Goal: Use online tool/utility

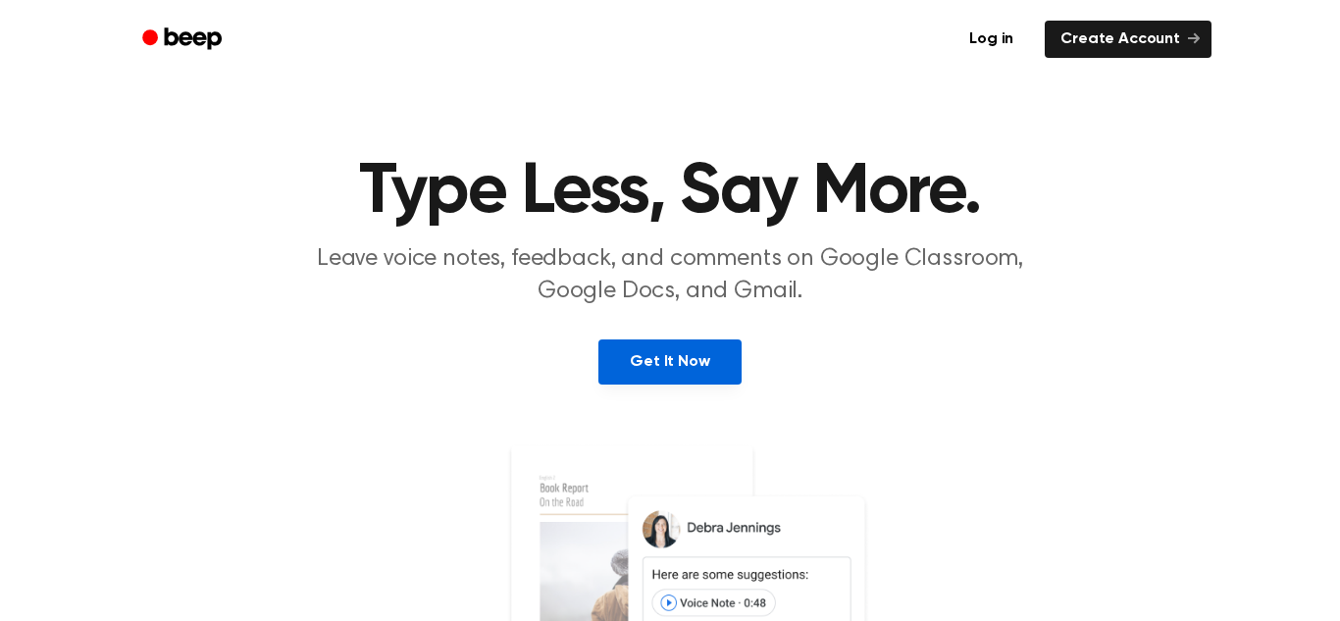
click at [660, 340] on link "Get It Now" at bounding box center [669, 361] width 142 height 45
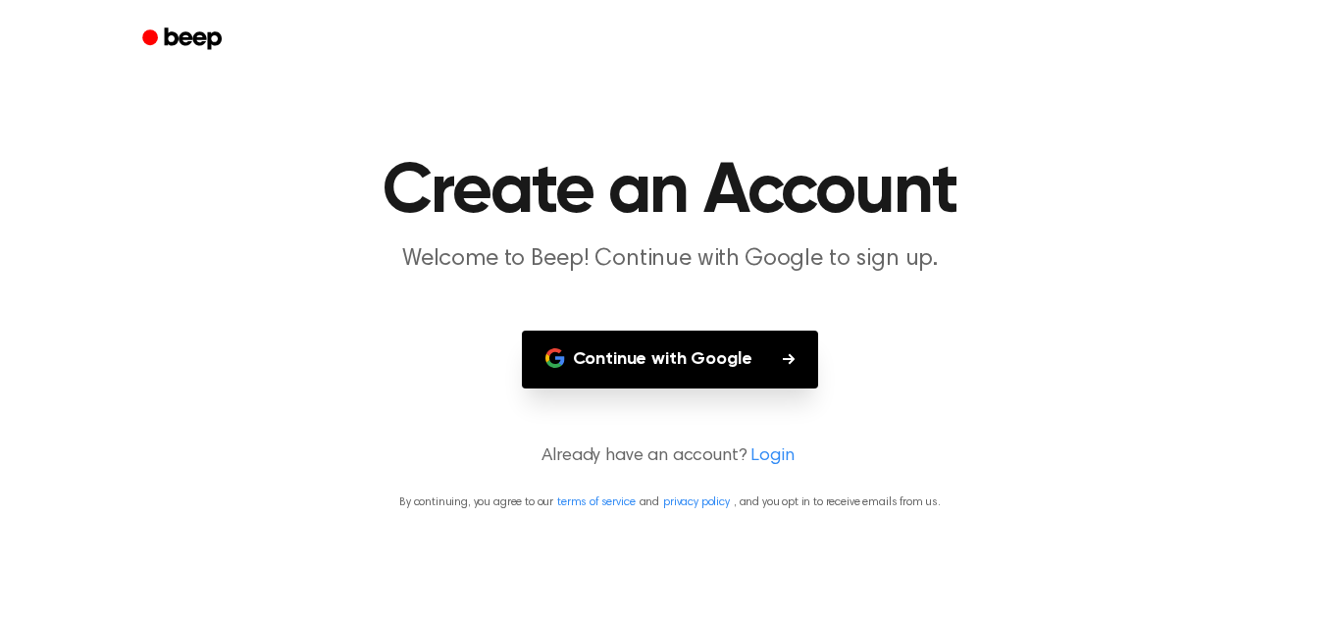
click at [660, 340] on button "Continue with Google" at bounding box center [670, 360] width 297 height 58
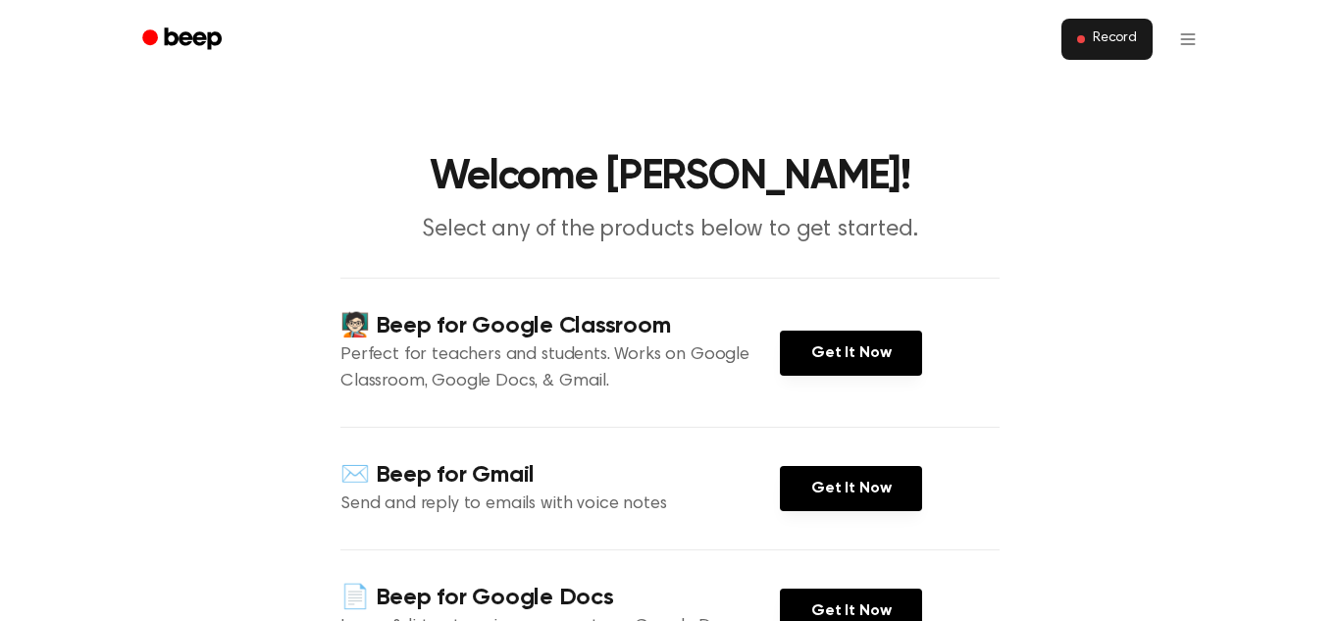
click at [1080, 56] on button "Record" at bounding box center [1107, 39] width 91 height 41
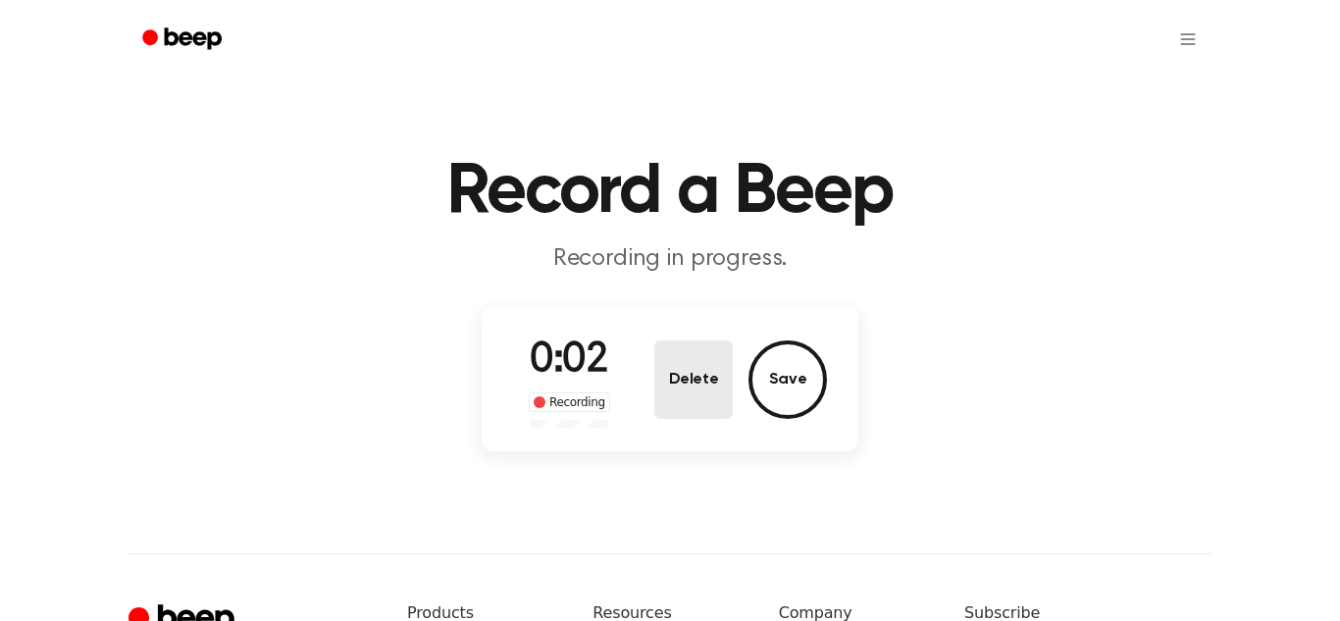
click at [721, 352] on button "Delete" at bounding box center [693, 379] width 78 height 78
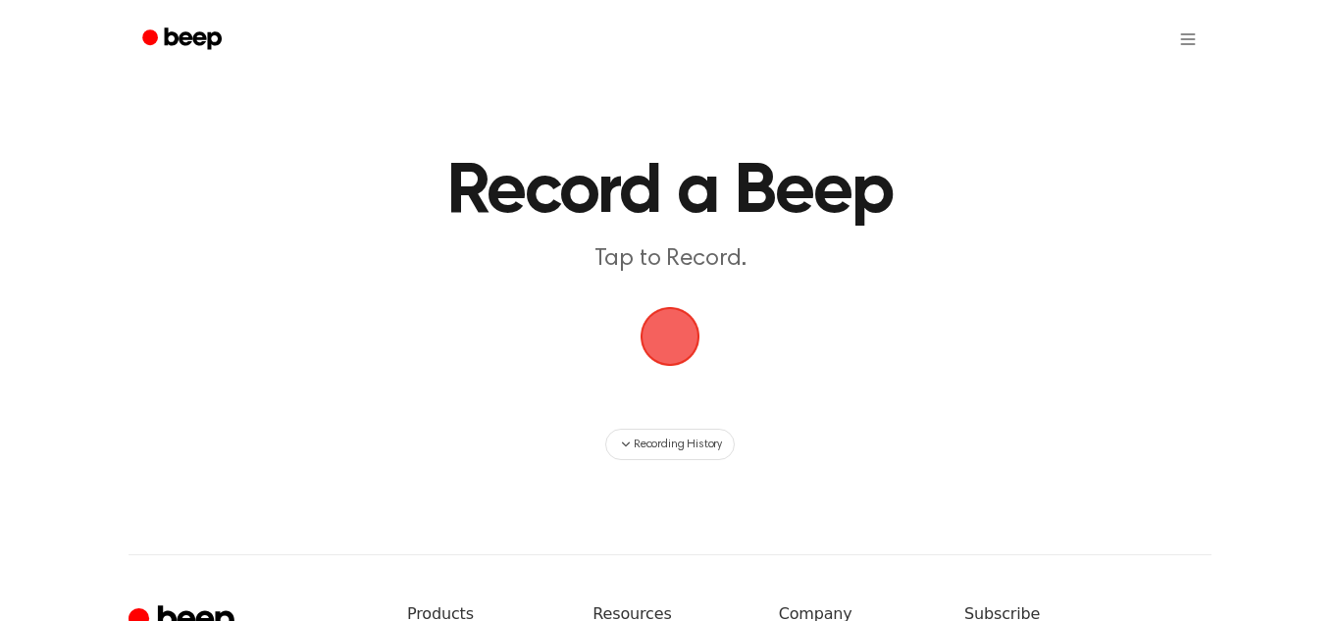
click at [685, 339] on span "button" at bounding box center [671, 337] width 64 height 64
click at [685, 339] on span "button" at bounding box center [670, 336] width 67 height 67
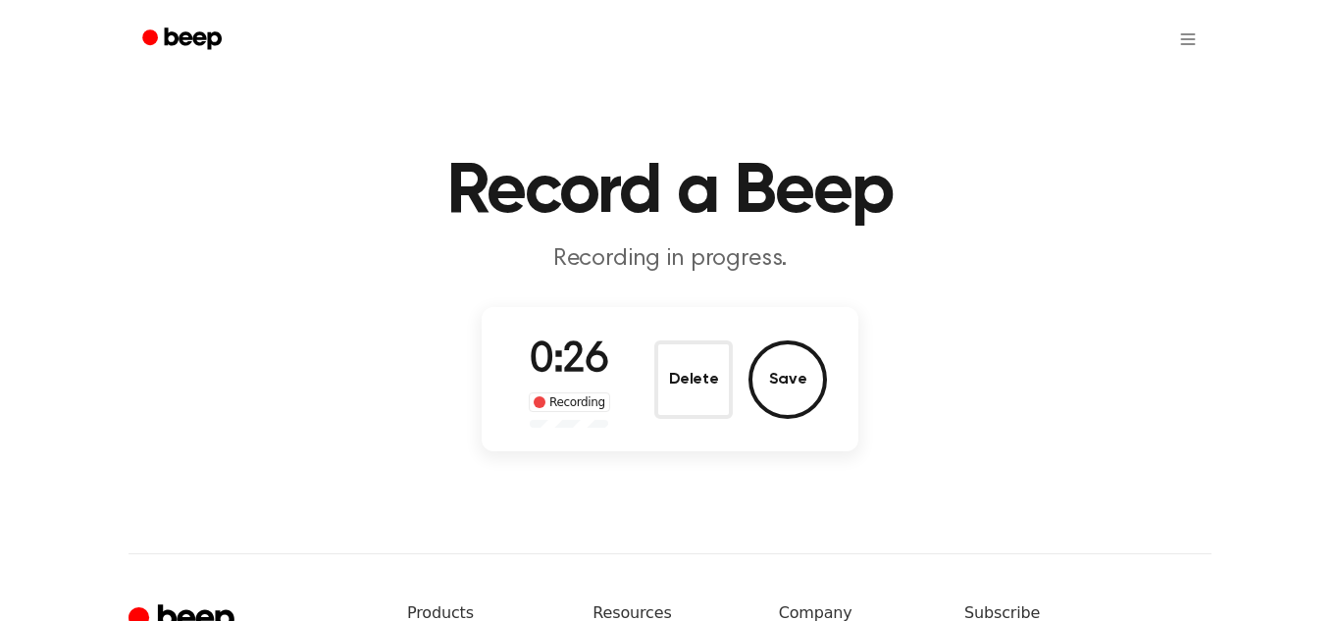
click at [685, 340] on button "Delete" at bounding box center [693, 379] width 78 height 78
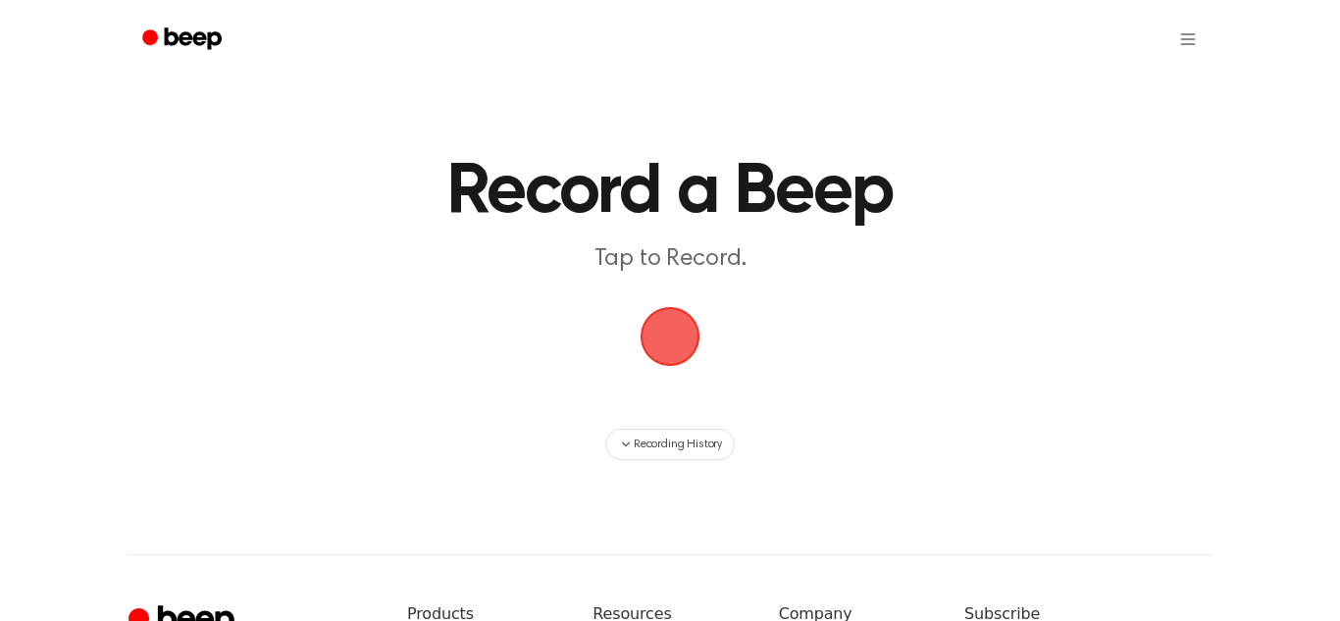
click at [685, 339] on span "button" at bounding box center [671, 337] width 60 height 60
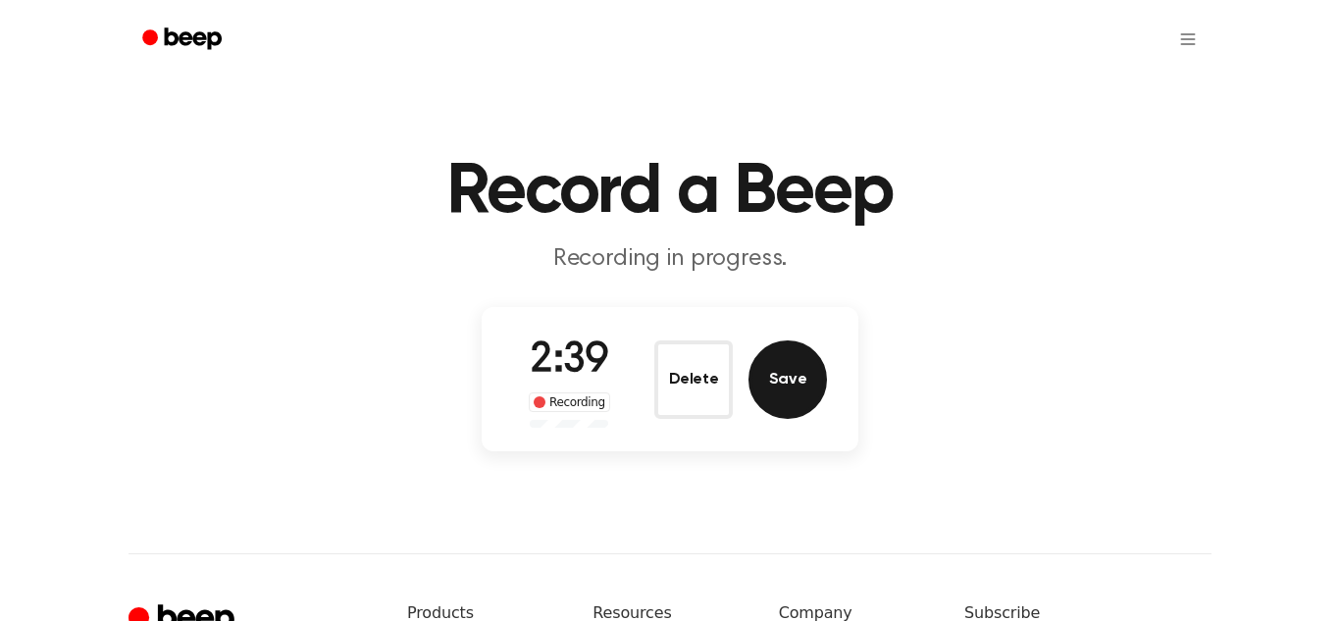
click at [761, 370] on button "Save" at bounding box center [788, 379] width 78 height 78
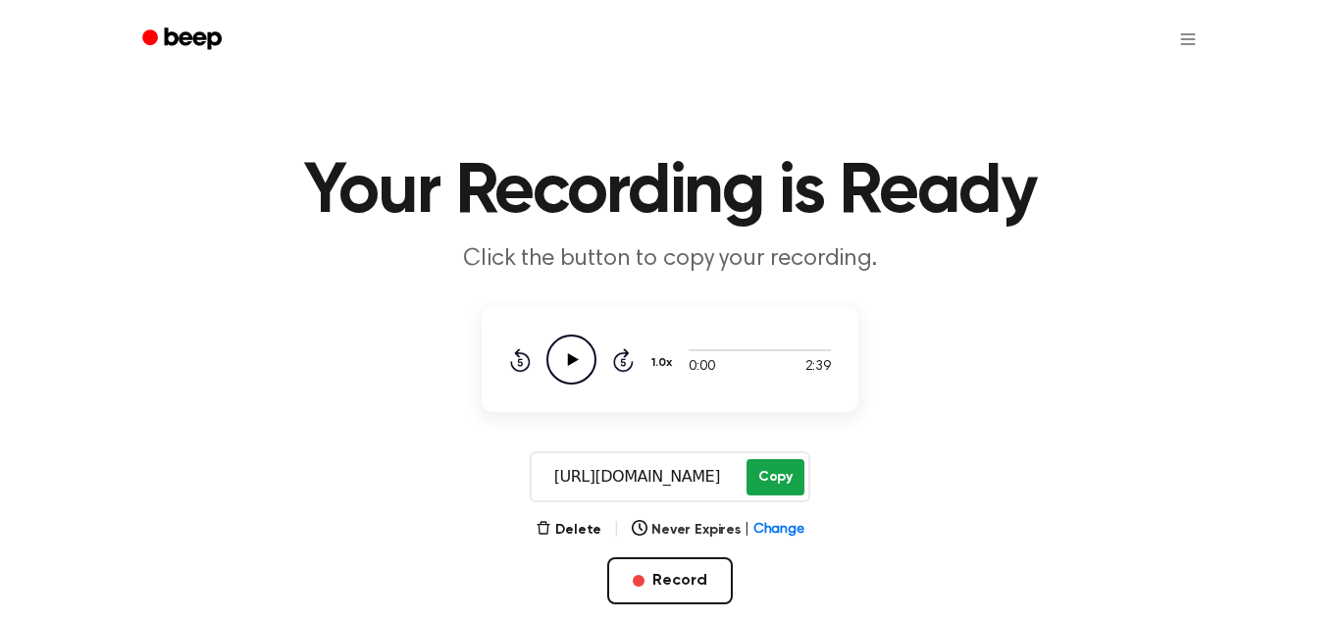
click at [761, 466] on button "Copy" at bounding box center [776, 477] width 58 height 36
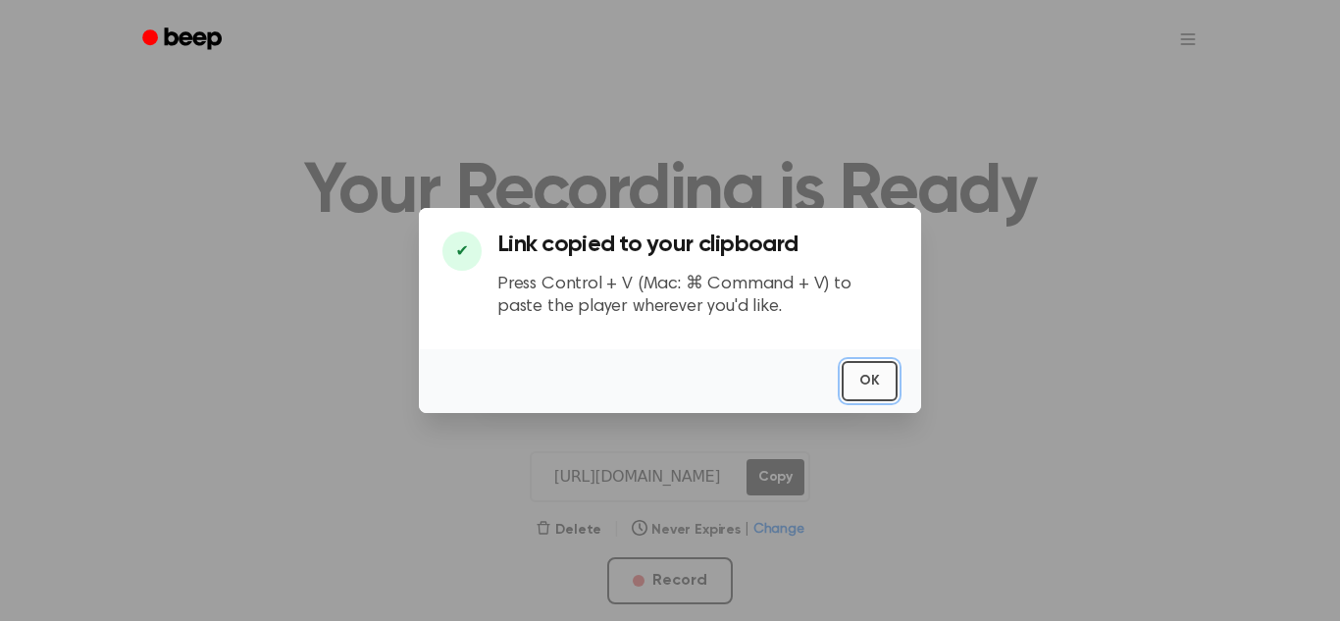
click at [851, 398] on button "OK" at bounding box center [870, 381] width 56 height 40
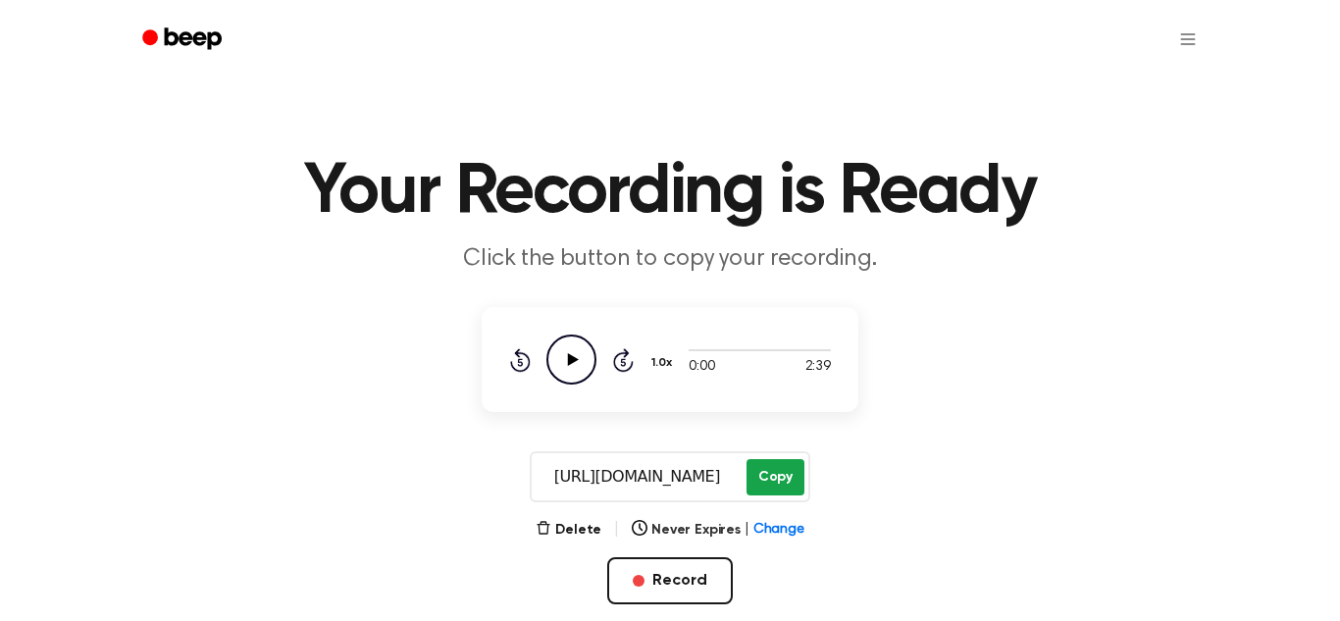
click at [775, 487] on button "Copy" at bounding box center [776, 477] width 58 height 36
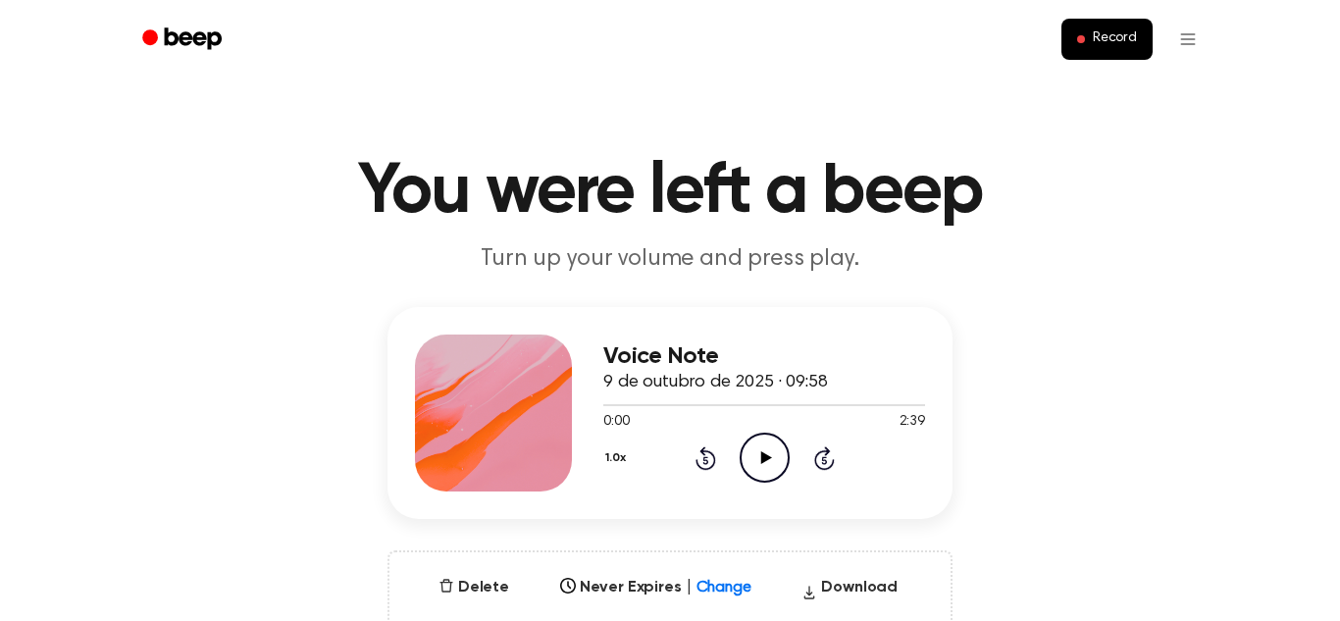
click at [764, 463] on icon "Play Audio" at bounding box center [765, 458] width 50 height 50
click at [764, 463] on icon "Pause Audio" at bounding box center [765, 458] width 50 height 50
